Goal: Task Accomplishment & Management: Use online tool/utility

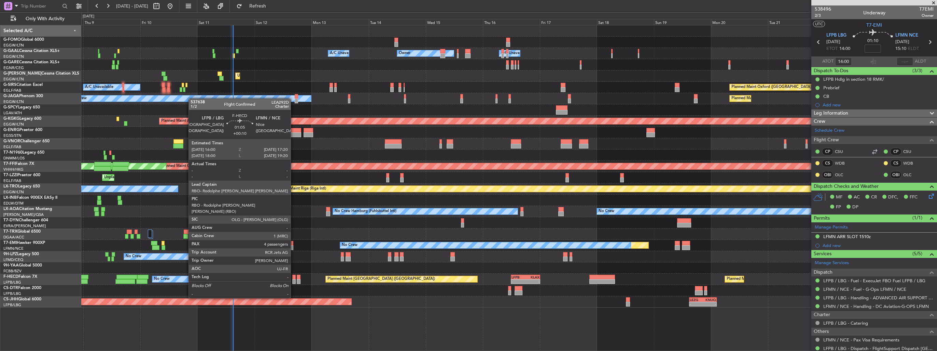
click at [294, 279] on div at bounding box center [293, 281] width 3 height 5
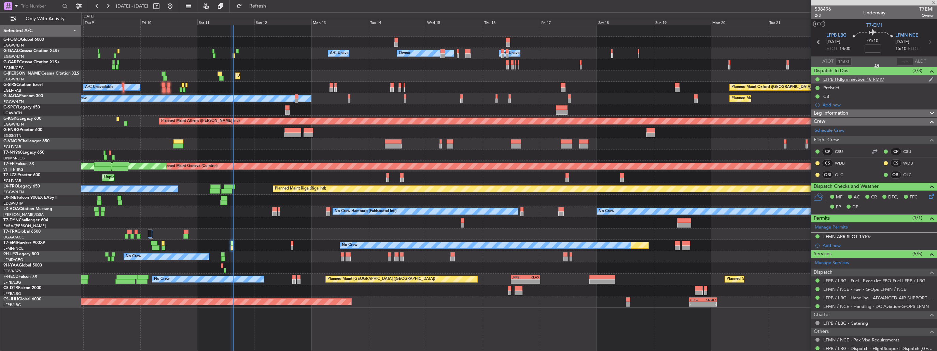
type input "+00:10"
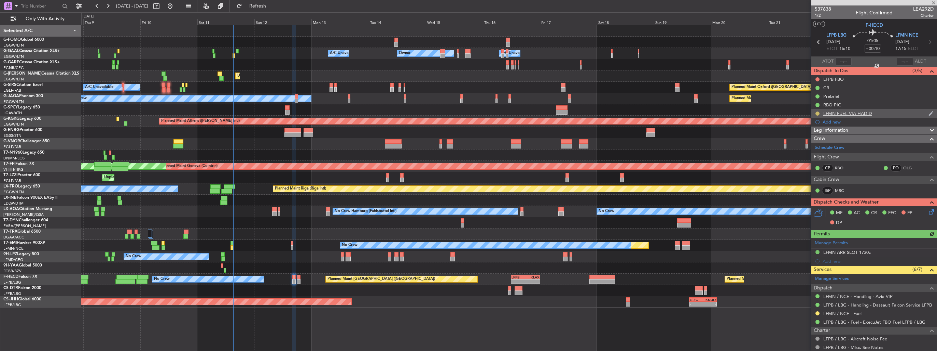
click at [819, 113] on button at bounding box center [818, 113] width 4 height 4
click at [809, 144] on li "Completed" at bounding box center [818, 143] width 37 height 10
click at [819, 313] on div at bounding box center [817, 312] width 5 height 5
click at [817, 311] on button at bounding box center [818, 313] width 4 height 4
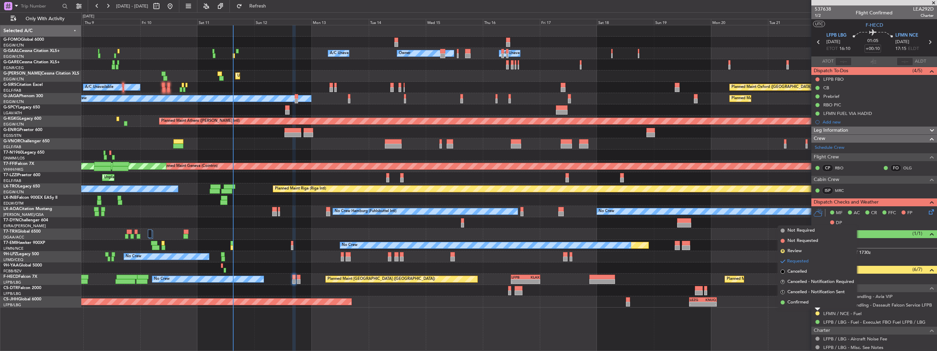
click at [804, 303] on span "Confirmed" at bounding box center [798, 302] width 21 height 7
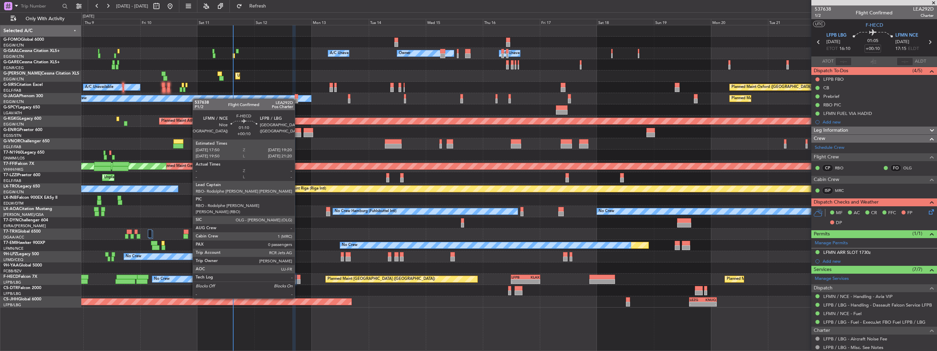
click at [298, 279] on div at bounding box center [299, 281] width 4 height 5
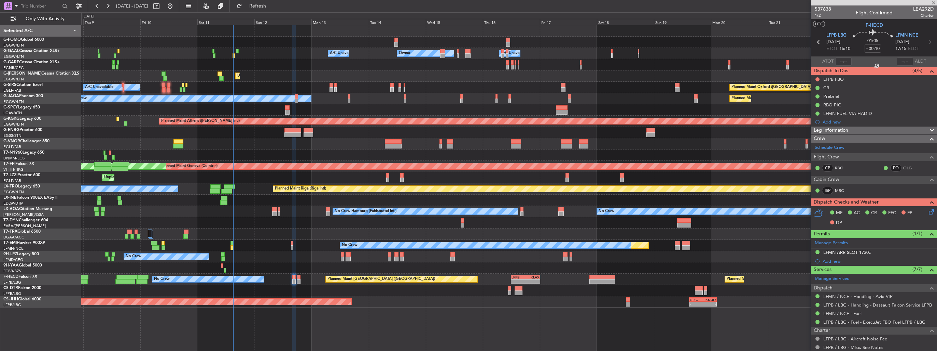
type input "0"
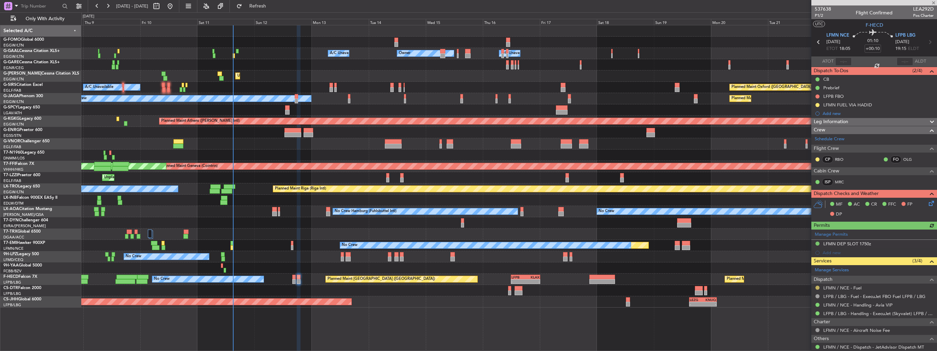
click at [816, 288] on button at bounding box center [818, 287] width 4 height 4
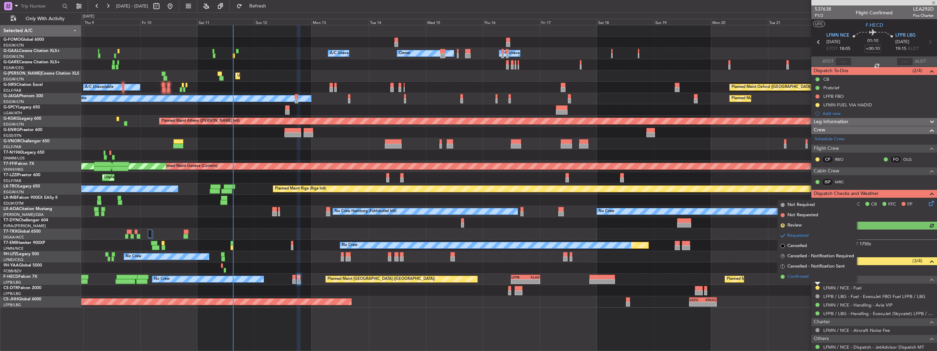
click at [808, 279] on li "Confirmed" at bounding box center [817, 276] width 79 height 10
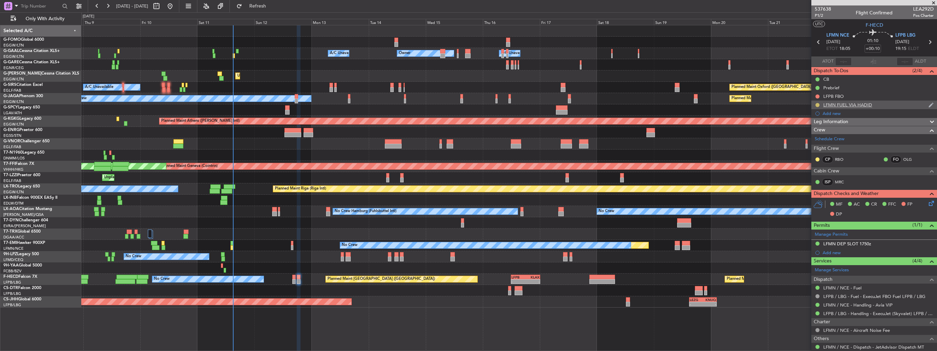
click at [817, 105] on button at bounding box center [818, 105] width 4 height 4
click at [813, 133] on span "Completed" at bounding box center [820, 135] width 23 height 7
